Goal: Task Accomplishment & Management: Use online tool/utility

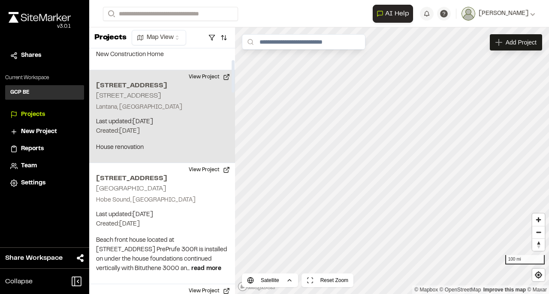
scroll to position [86, 0]
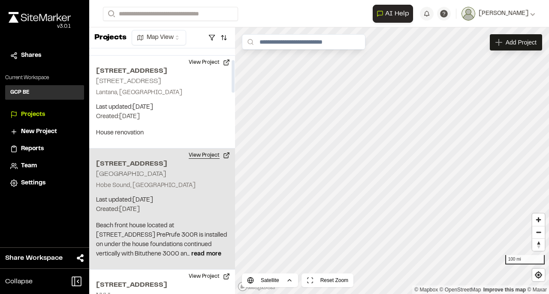
click at [194, 157] on button "View Project" at bounding box center [208, 156] width 51 height 14
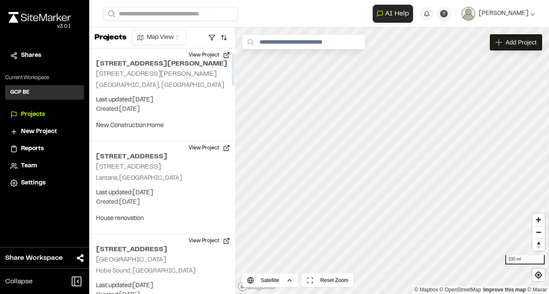
scroll to position [0, 0]
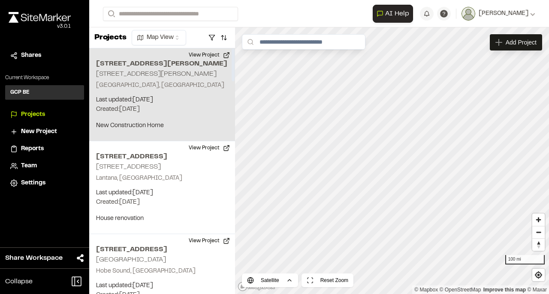
click at [159, 76] on h2 "[STREET_ADDRESS][PERSON_NAME]" at bounding box center [156, 74] width 120 height 6
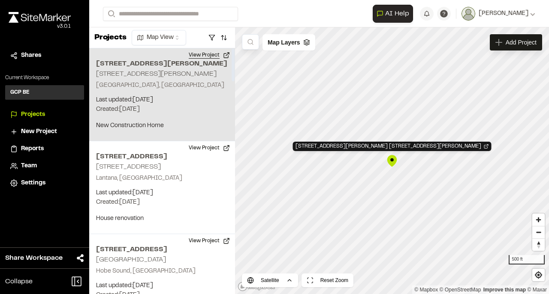
click at [212, 57] on button "View Project" at bounding box center [208, 55] width 51 height 14
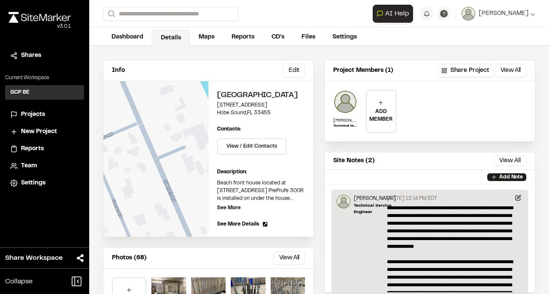
scroll to position [28, 0]
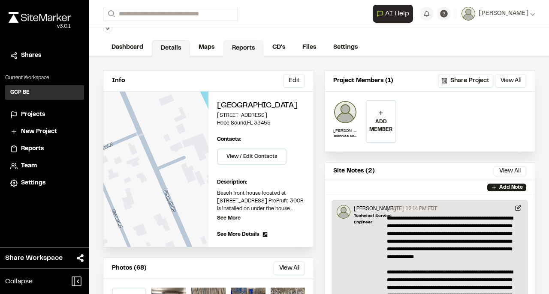
click at [233, 51] on link "Reports" at bounding box center [243, 48] width 41 height 16
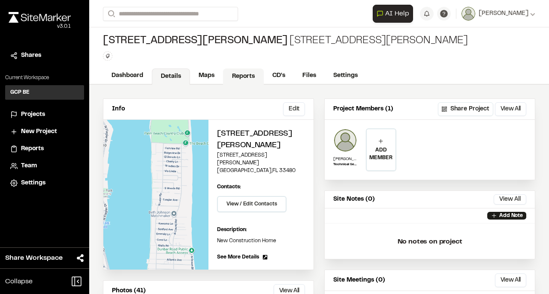
click at [239, 82] on link "Reports" at bounding box center [243, 77] width 41 height 16
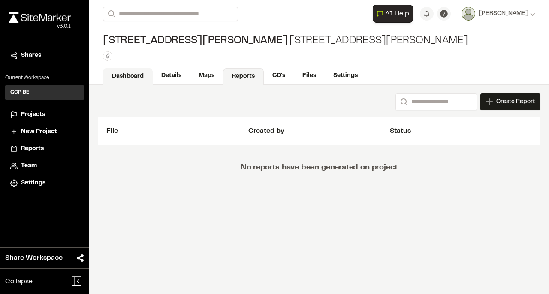
click at [140, 79] on link "Dashboard" at bounding box center [128, 77] width 50 height 16
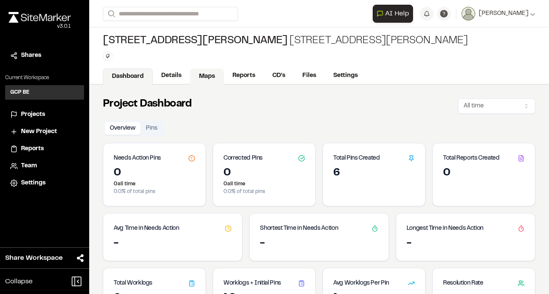
click at [209, 73] on link "Maps" at bounding box center [207, 77] width 34 height 16
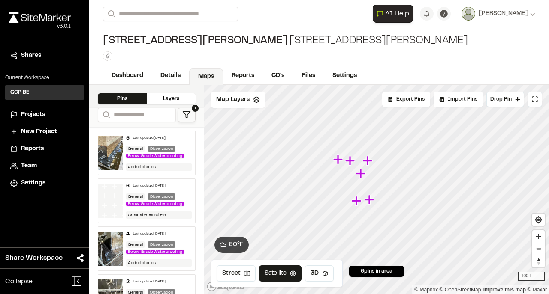
click at [186, 114] on icon at bounding box center [186, 115] width 9 height 9
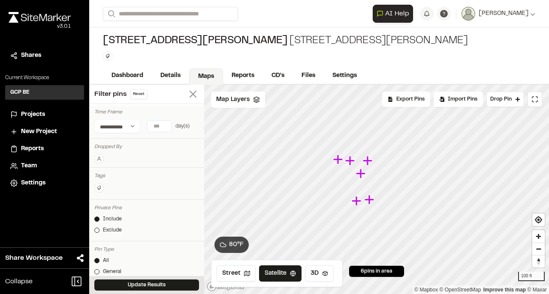
click at [189, 96] on icon at bounding box center [193, 94] width 12 height 12
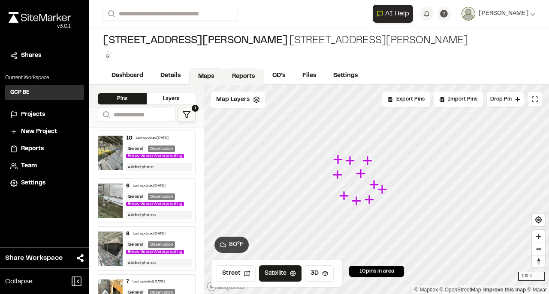
click at [238, 75] on link "Reports" at bounding box center [243, 77] width 41 height 16
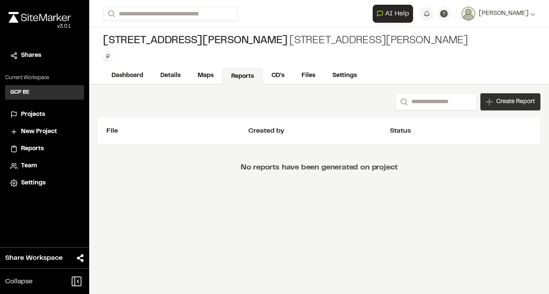
click at [491, 104] on icon at bounding box center [489, 102] width 7 height 7
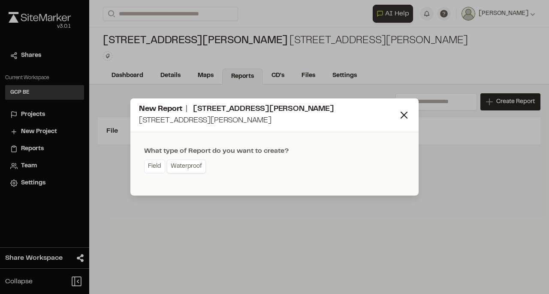
click at [179, 167] on link "Waterproof" at bounding box center [186, 167] width 39 height 14
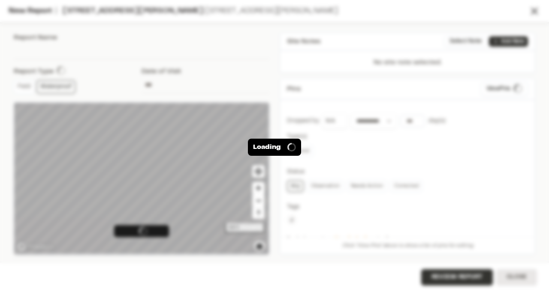
type input "**********"
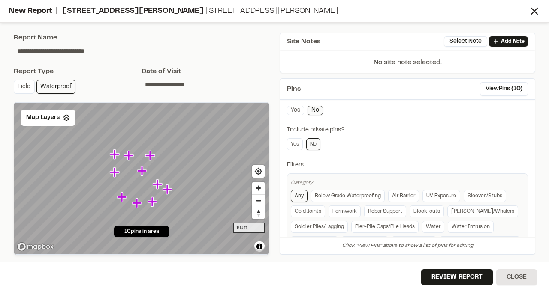
scroll to position [143, 0]
click at [333, 193] on link "Below Grade Waterproofing" at bounding box center [348, 196] width 74 height 12
click at [303, 193] on link "Any" at bounding box center [299, 196] width 17 height 12
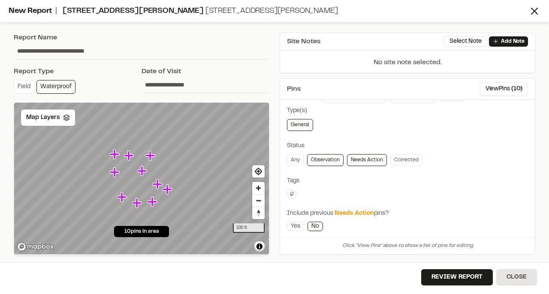
scroll to position [0, 0]
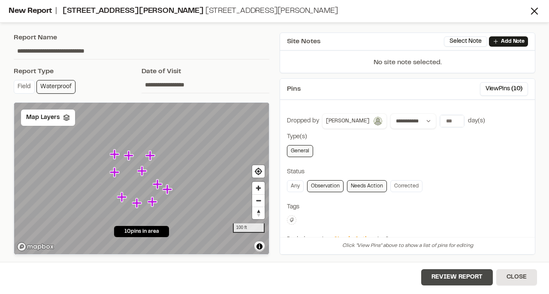
click at [447, 272] on button "Review Report" at bounding box center [457, 278] width 72 height 16
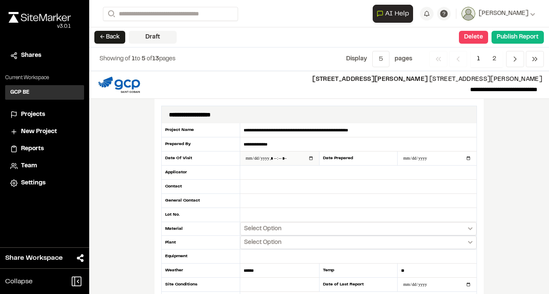
click at [307, 156] on input "datetime-local" at bounding box center [279, 159] width 79 height 14
click at [154, 149] on div "**********" at bounding box center [318, 295] width 329 height 393
click at [308, 158] on input "datetime-local" at bounding box center [279, 159] width 79 height 14
click at [279, 157] on input "datetime-local" at bounding box center [279, 159] width 79 height 14
click at [276, 157] on input "datetime-local" at bounding box center [279, 159] width 79 height 14
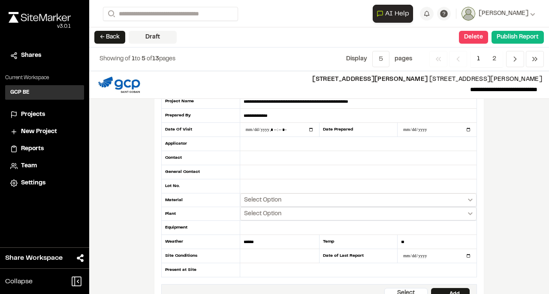
scroll to position [28, 0]
click at [290, 129] on input "datetime-local" at bounding box center [279, 130] width 79 height 14
click at [289, 128] on input "datetime-local" at bounding box center [279, 130] width 79 height 14
click at [273, 128] on input "datetime-local" at bounding box center [279, 130] width 79 height 14
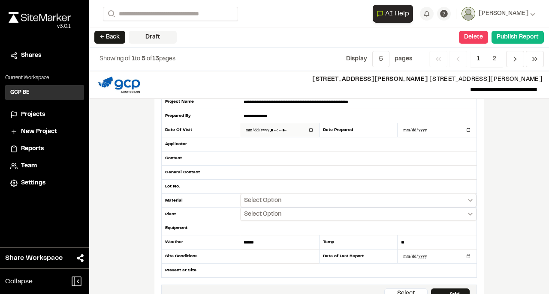
click at [288, 127] on input "datetime-local" at bounding box center [279, 130] width 79 height 14
click at [291, 128] on input "datetime-local" at bounding box center [279, 130] width 79 height 14
click at [310, 129] on input "datetime-local" at bounding box center [279, 130] width 79 height 14
type input "**********"
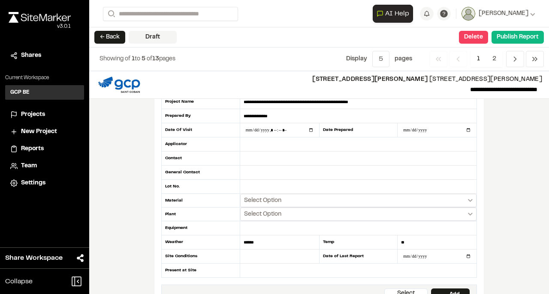
click at [500, 144] on div "**********" at bounding box center [319, 182] width 460 height 223
click at [466, 129] on input "**********" at bounding box center [436, 130] width 79 height 14
type input "**********"
click at [261, 141] on input "text" at bounding box center [358, 145] width 236 height 14
click at [290, 197] on button "Select Option" at bounding box center [358, 200] width 236 height 13
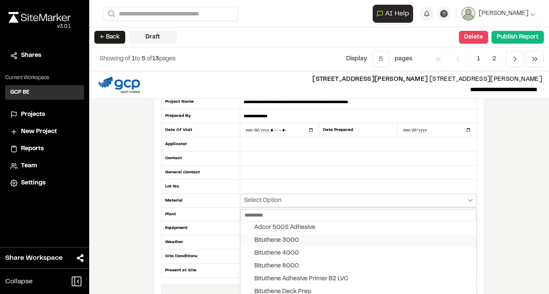
click at [298, 240] on button "Bituthene 3000" at bounding box center [357, 240] width 235 height 13
click at [301, 275] on div "Bituthene Adhesive Primer B2 LVC" at bounding box center [301, 279] width 94 height 9
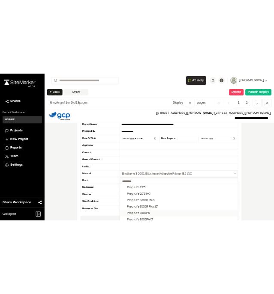
scroll to position [943, 0]
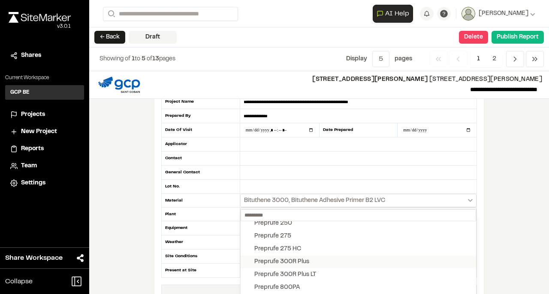
click at [305, 258] on div "Preprufe 300R Plus" at bounding box center [281, 262] width 55 height 9
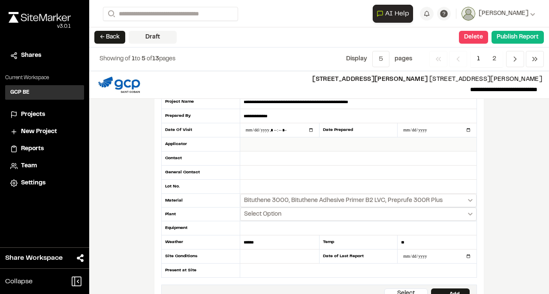
click at [300, 143] on input "text" at bounding box center [358, 145] width 236 height 14
type input "**********"
click at [261, 157] on input "text" at bounding box center [358, 159] width 236 height 14
click at [253, 171] on input "text" at bounding box center [358, 173] width 236 height 14
type input "**********"
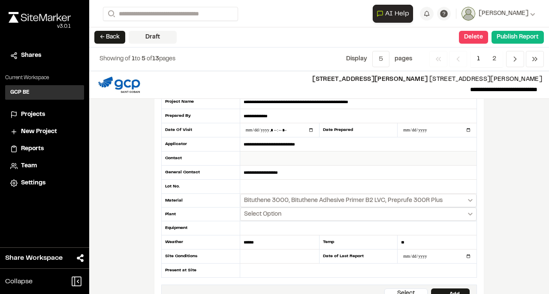
click at [261, 156] on input "text" at bounding box center [358, 159] width 236 height 14
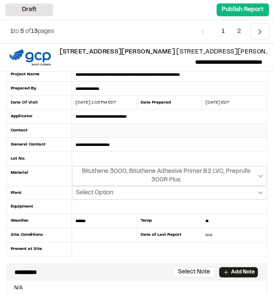
click at [99, 132] on input "text" at bounding box center [169, 131] width 195 height 14
paste input "**********"
type input "**********"
click at [136, 191] on button "Select Option" at bounding box center [169, 192] width 195 height 13
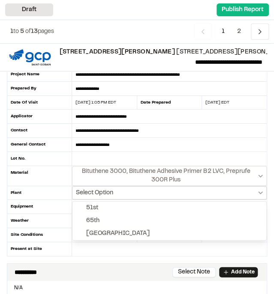
click at [136, 191] on div at bounding box center [137, 147] width 274 height 294
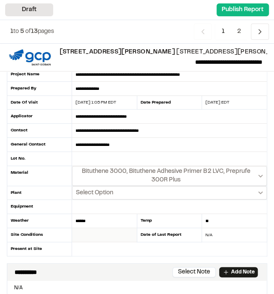
click at [82, 231] on input "text" at bounding box center [104, 235] width 65 height 14
click at [88, 244] on input "text" at bounding box center [169, 250] width 195 height 14
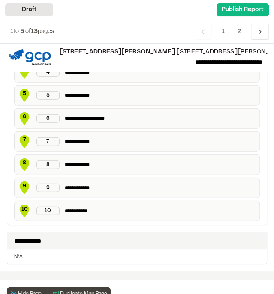
scroll to position [514, 0]
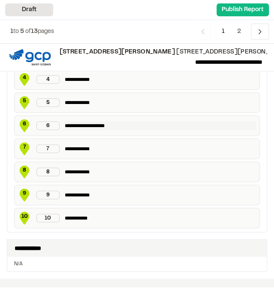
type input "**********"
click at [99, 122] on p "**********" at bounding box center [160, 126] width 191 height 9
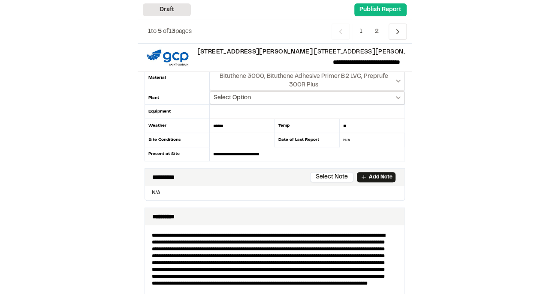
scroll to position [143, 0]
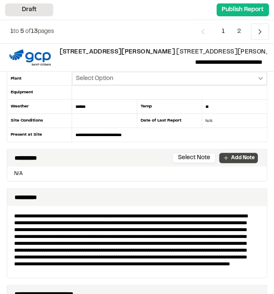
click at [241, 156] on p "Add Note" at bounding box center [243, 158] width 24 height 8
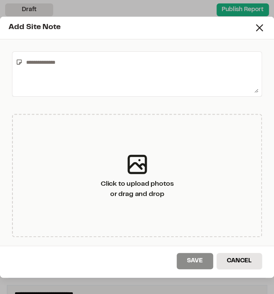
click at [47, 65] on textarea at bounding box center [140, 74] width 235 height 38
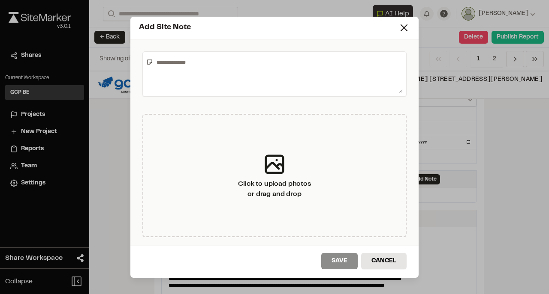
scroll to position [143, 0]
